Goal: Information Seeking & Learning: Learn about a topic

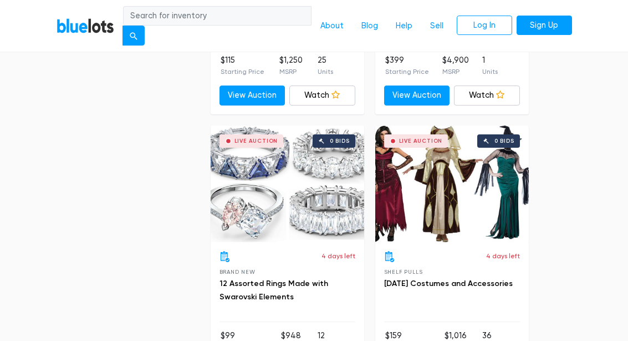
scroll to position [4091, 0]
click at [450, 179] on div "Live Auction 0 bids" at bounding box center [453, 183] width 154 height 116
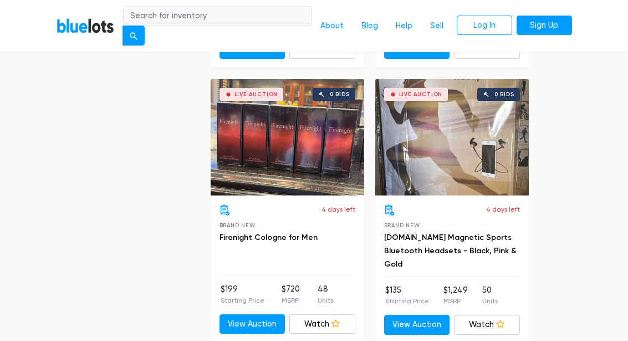
scroll to position [4685, 0]
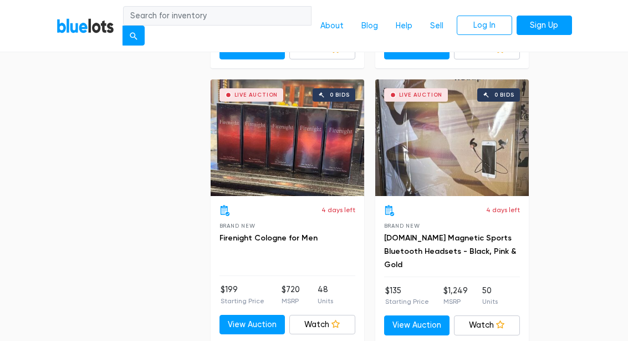
click at [469, 145] on div "Live Auction 0 bids" at bounding box center [453, 138] width 154 height 116
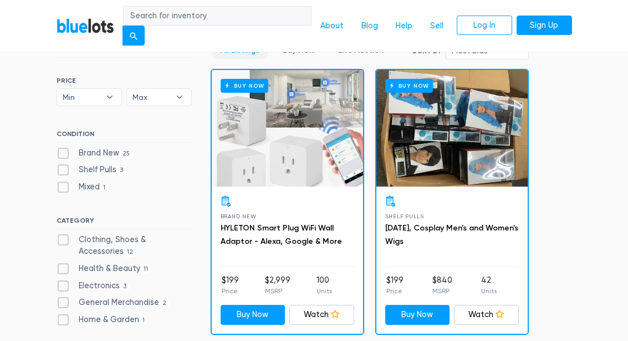
scroll to position [291, 0]
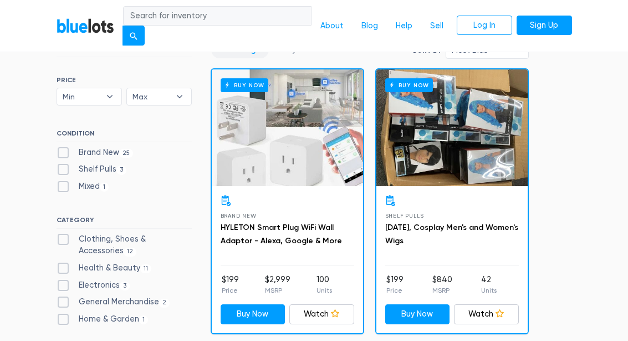
click at [267, 159] on div "Buy Now" at bounding box center [287, 128] width 151 height 116
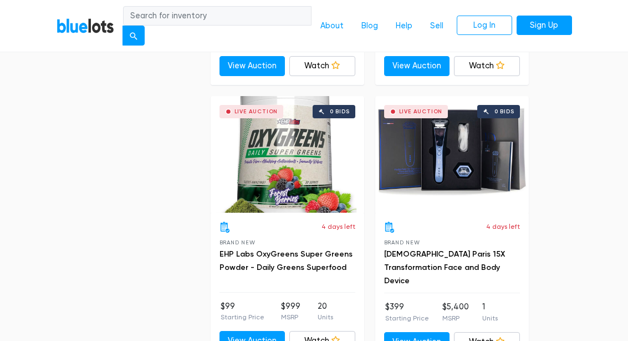
scroll to position [3570, 0]
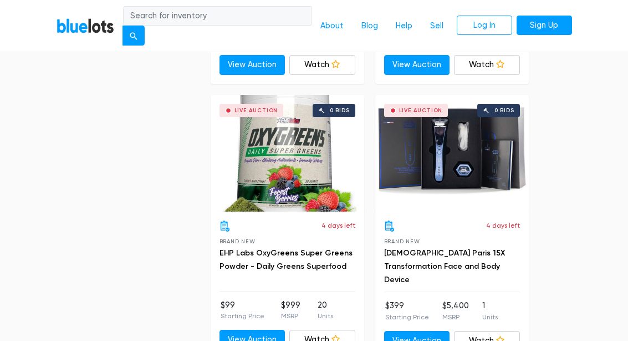
click at [302, 171] on div "Live Auction 0 bids" at bounding box center [288, 153] width 154 height 116
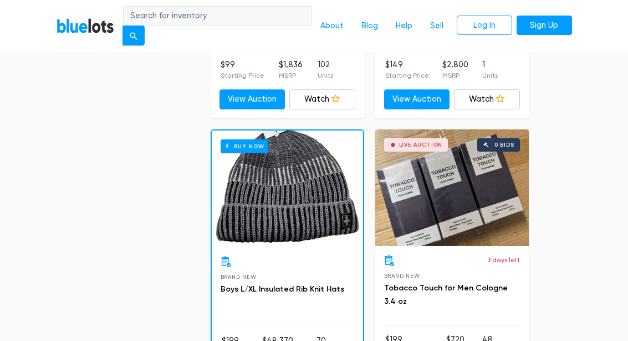
scroll to position [1332, 0]
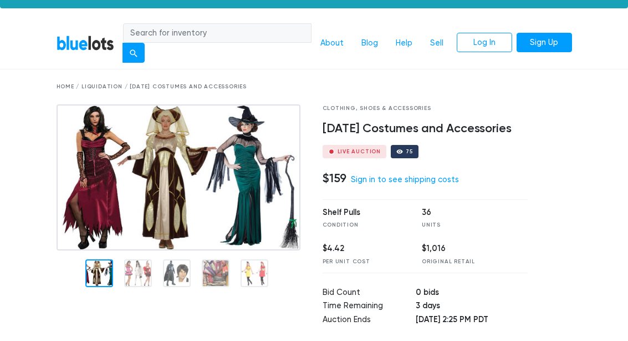
scroll to position [22, 0]
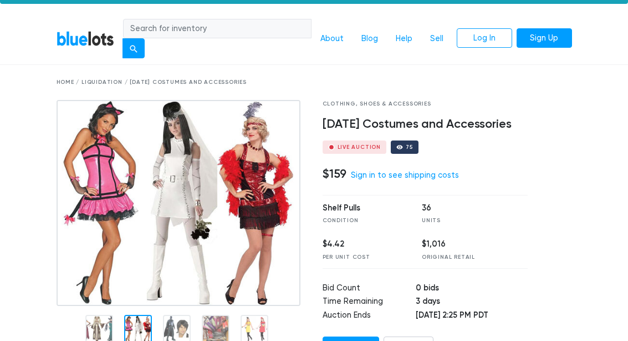
click at [135, 275] on img at bounding box center [179, 203] width 244 height 206
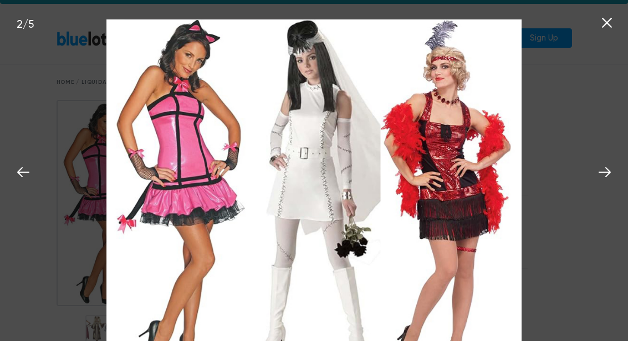
click at [608, 177] on icon at bounding box center [605, 172] width 12 height 10
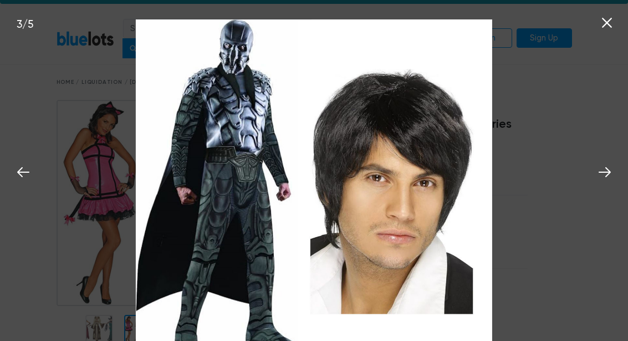
click at [600, 180] on icon at bounding box center [605, 172] width 17 height 17
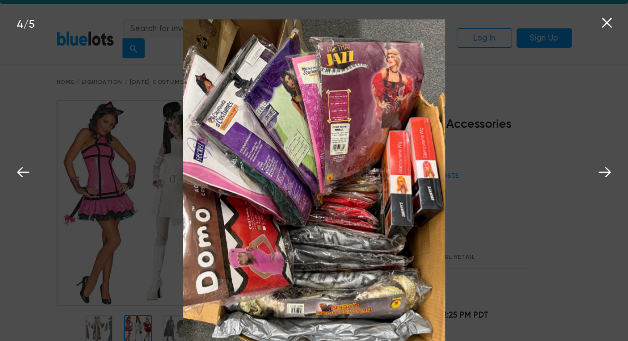
click at [608, 177] on icon at bounding box center [605, 172] width 12 height 10
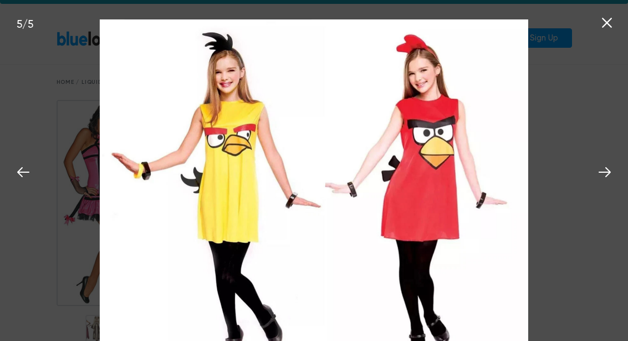
click at [608, 180] on icon at bounding box center [605, 172] width 17 height 17
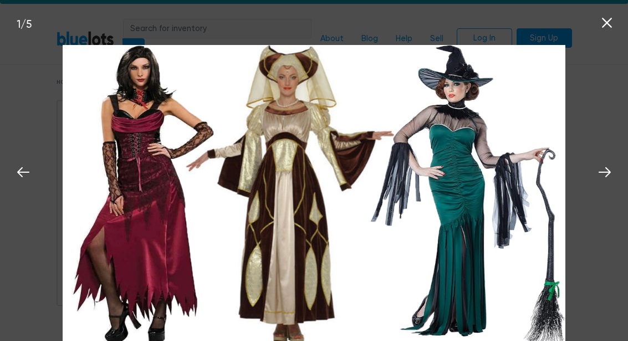
click at [606, 180] on icon at bounding box center [605, 172] width 17 height 17
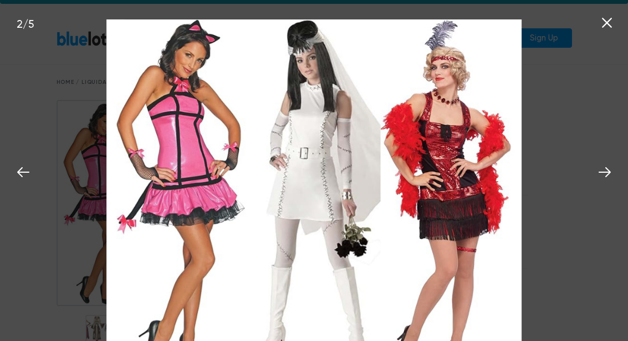
click at [607, 180] on icon at bounding box center [605, 172] width 17 height 17
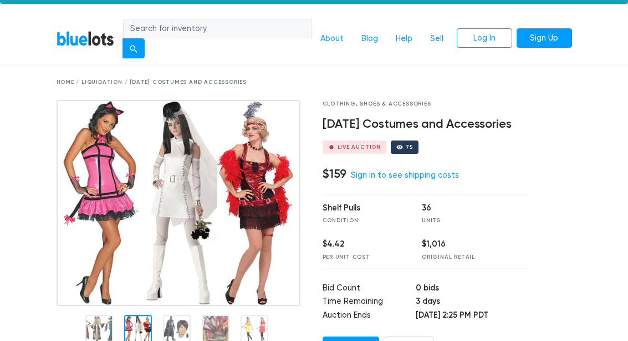
click at [609, 31] on nav "BlueLots About Blog Help Sell Log In Sign Up" at bounding box center [314, 39] width 628 height 53
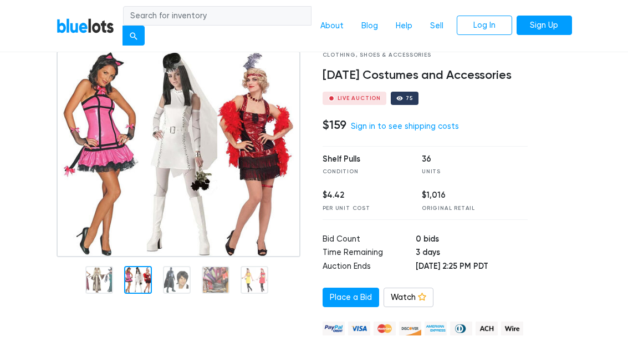
scroll to position [72, 0]
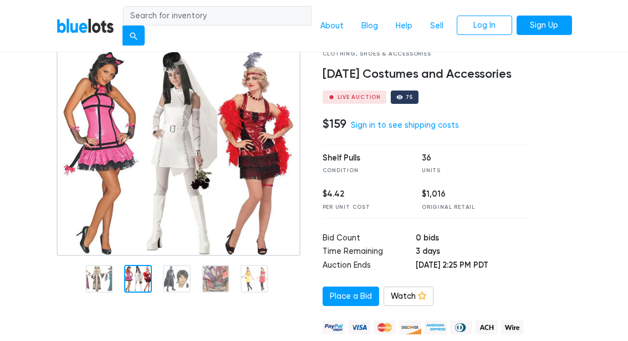
click at [544, 165] on div at bounding box center [558, 241] width 44 height 383
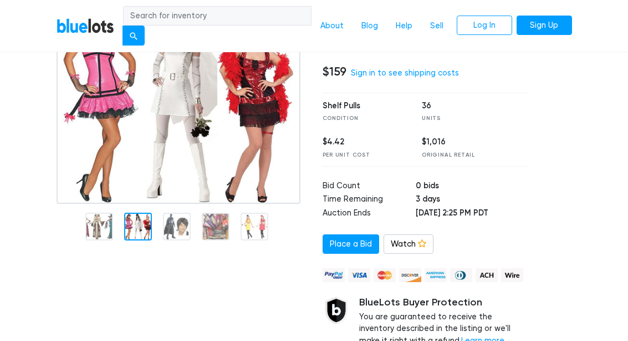
scroll to position [0, 0]
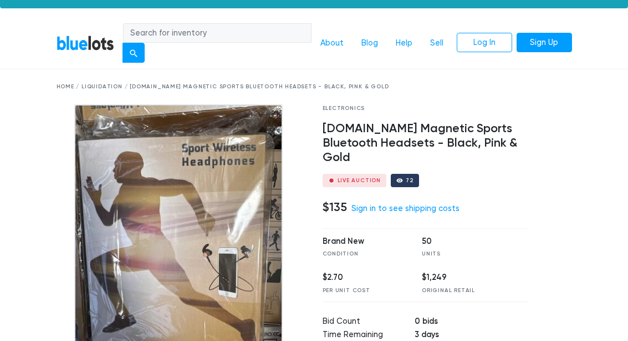
scroll to position [14, 0]
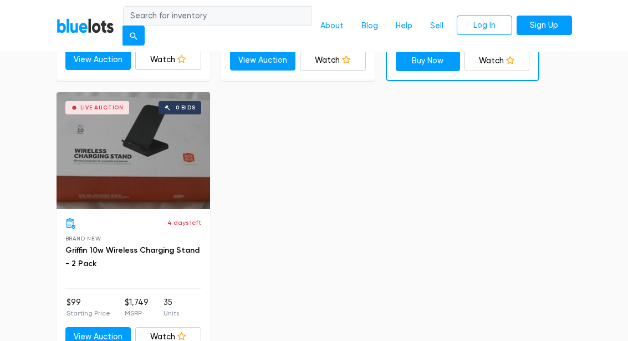
scroll to position [1149, 0]
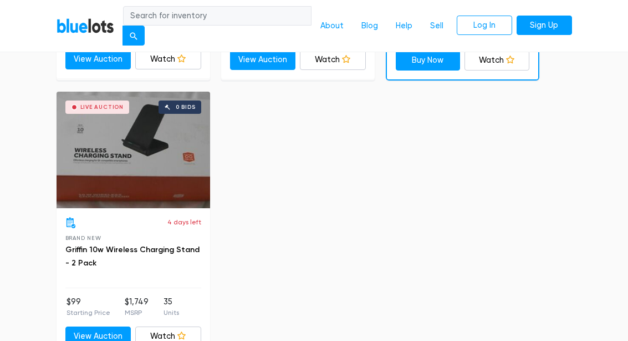
click at [121, 161] on div "Live Auction 0 bids" at bounding box center [134, 150] width 154 height 116
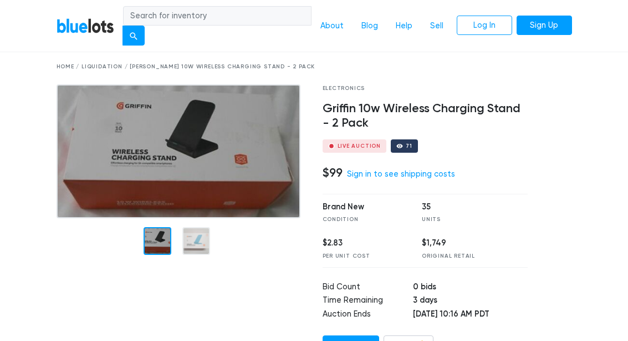
scroll to position [32, 0]
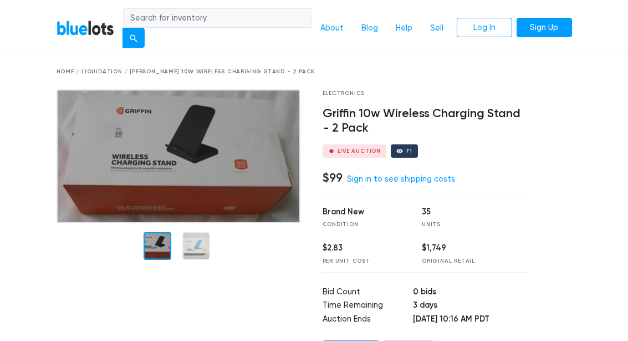
click at [197, 223] on img at bounding box center [179, 156] width 244 height 134
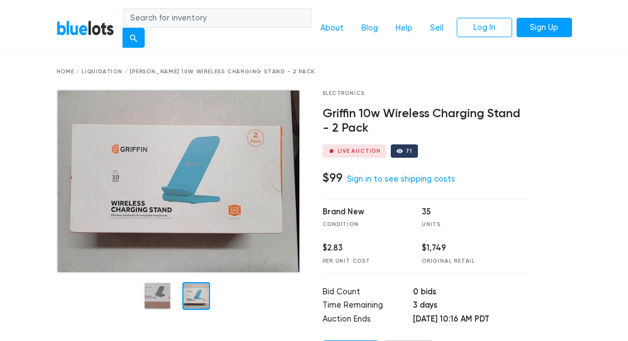
click at [618, 21] on nav "BlueLots About Blog Help Sell Log In Sign Up" at bounding box center [314, 28] width 628 height 53
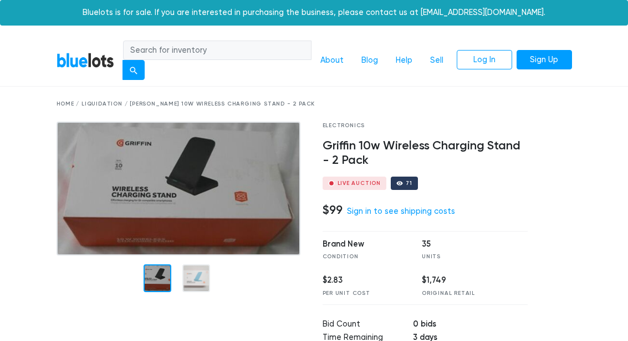
click at [151, 317] on div at bounding box center [181, 319] width 266 height 397
